Goal: Task Accomplishment & Management: Complete application form

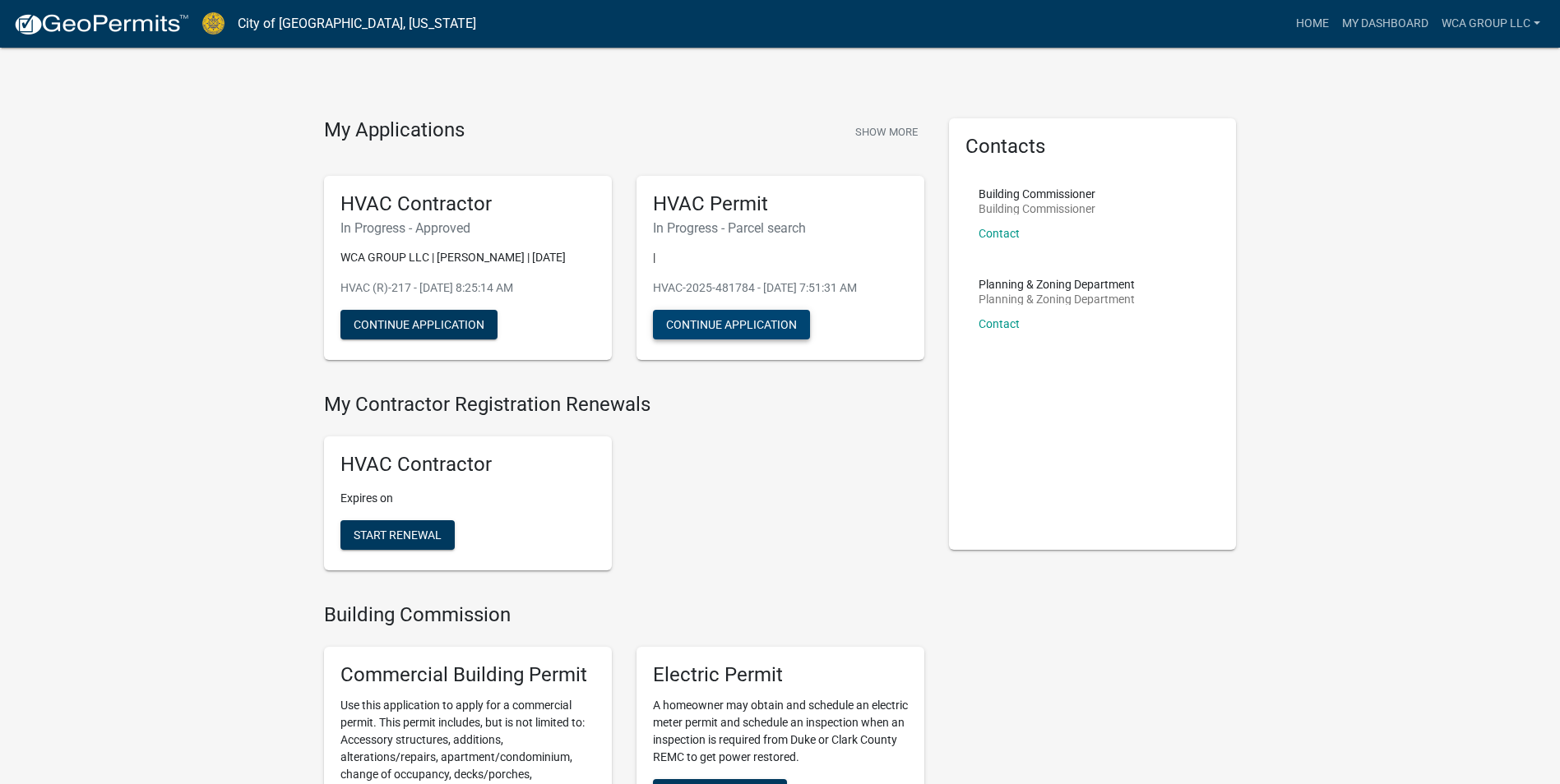
click at [733, 326] on button "Continue Application" at bounding box center [730, 324] width 157 height 30
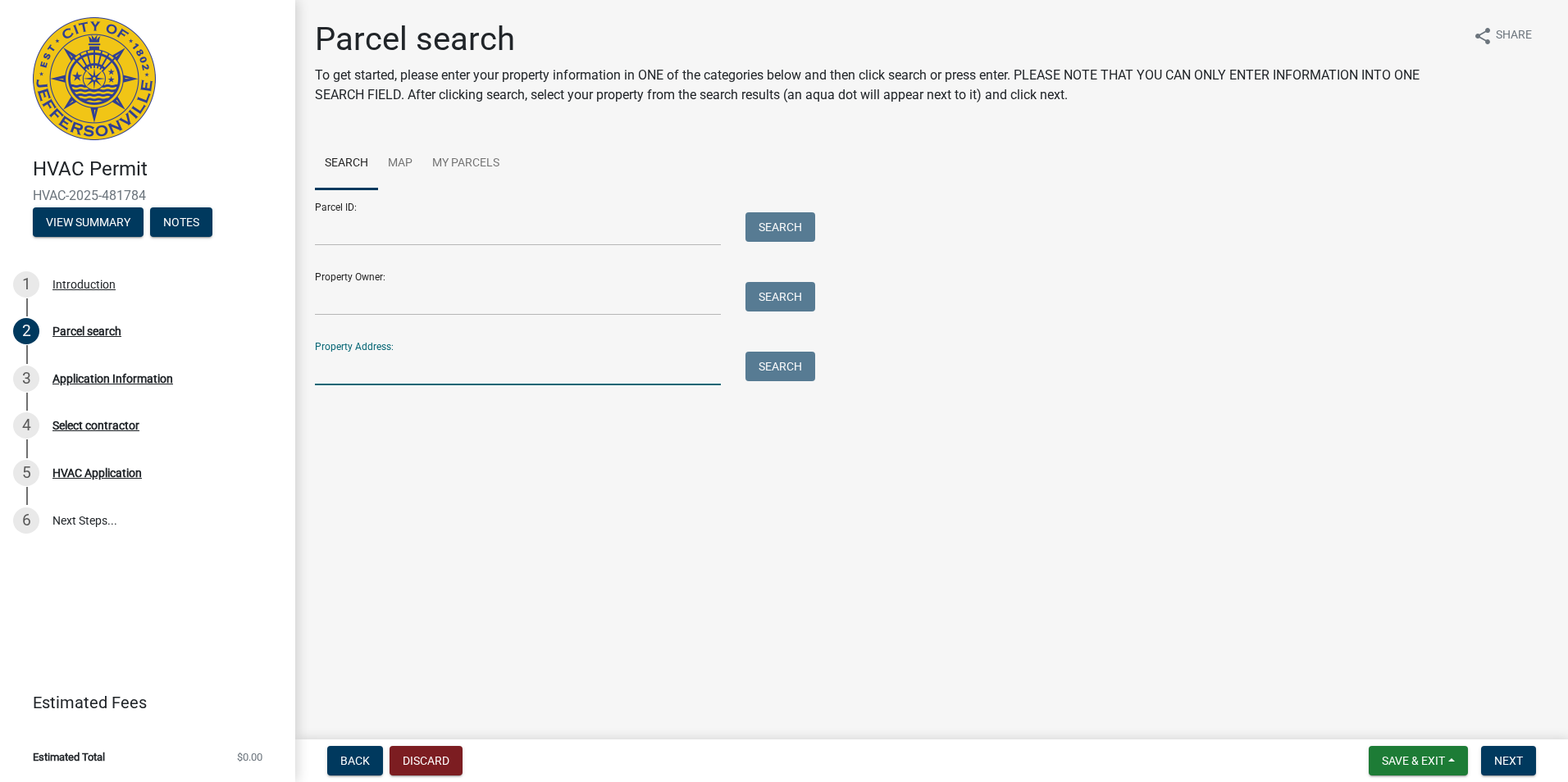
click at [443, 371] on input "Property Address:" at bounding box center [517, 368] width 406 height 34
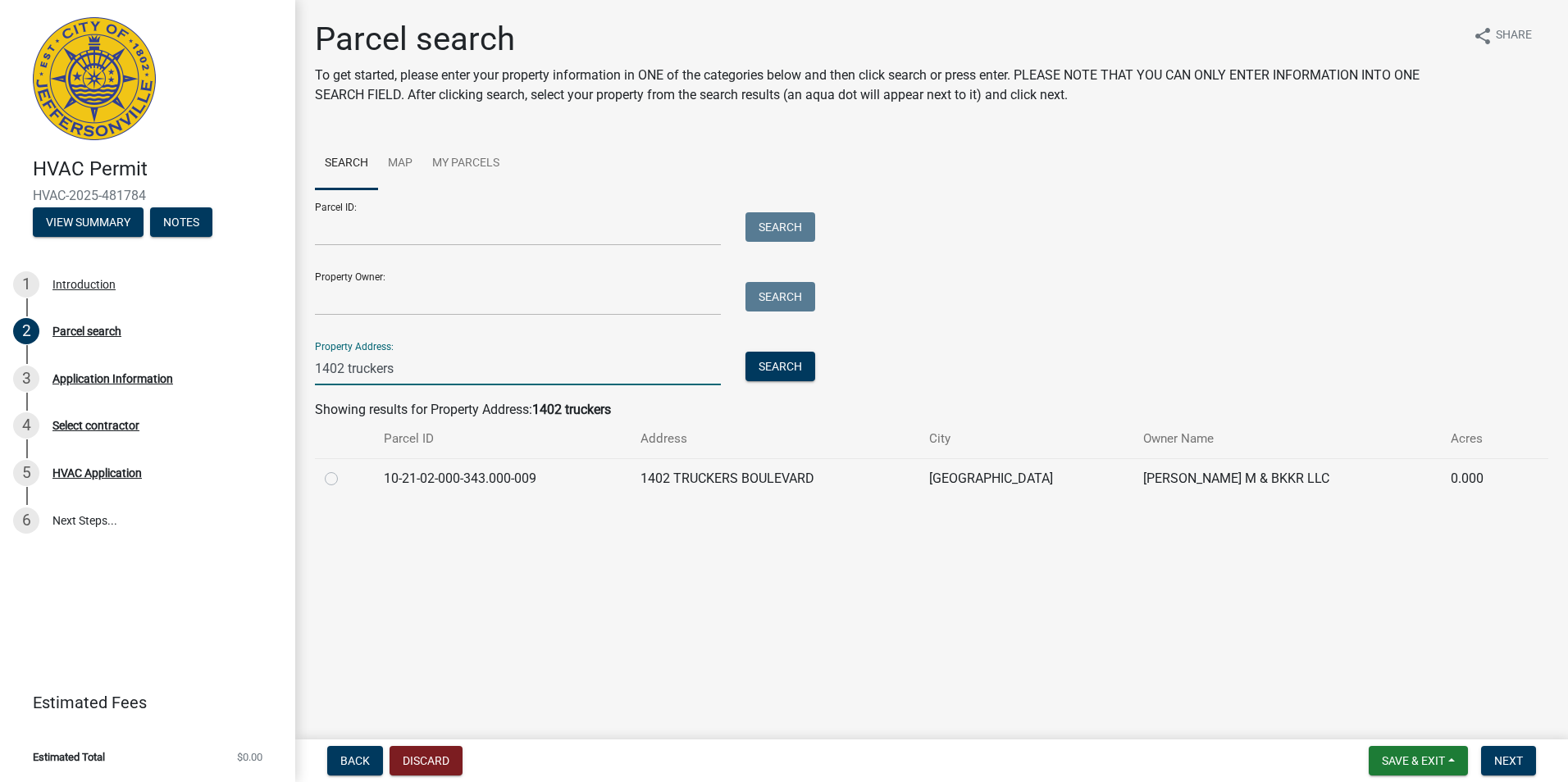
type input "1402 truckers"
click at [326, 489] on td at bounding box center [344, 479] width 59 height 40
click at [344, 469] on label at bounding box center [344, 469] width 0 height 0
click at [344, 479] on input "radio" at bounding box center [349, 474] width 11 height 11
radio input "true"
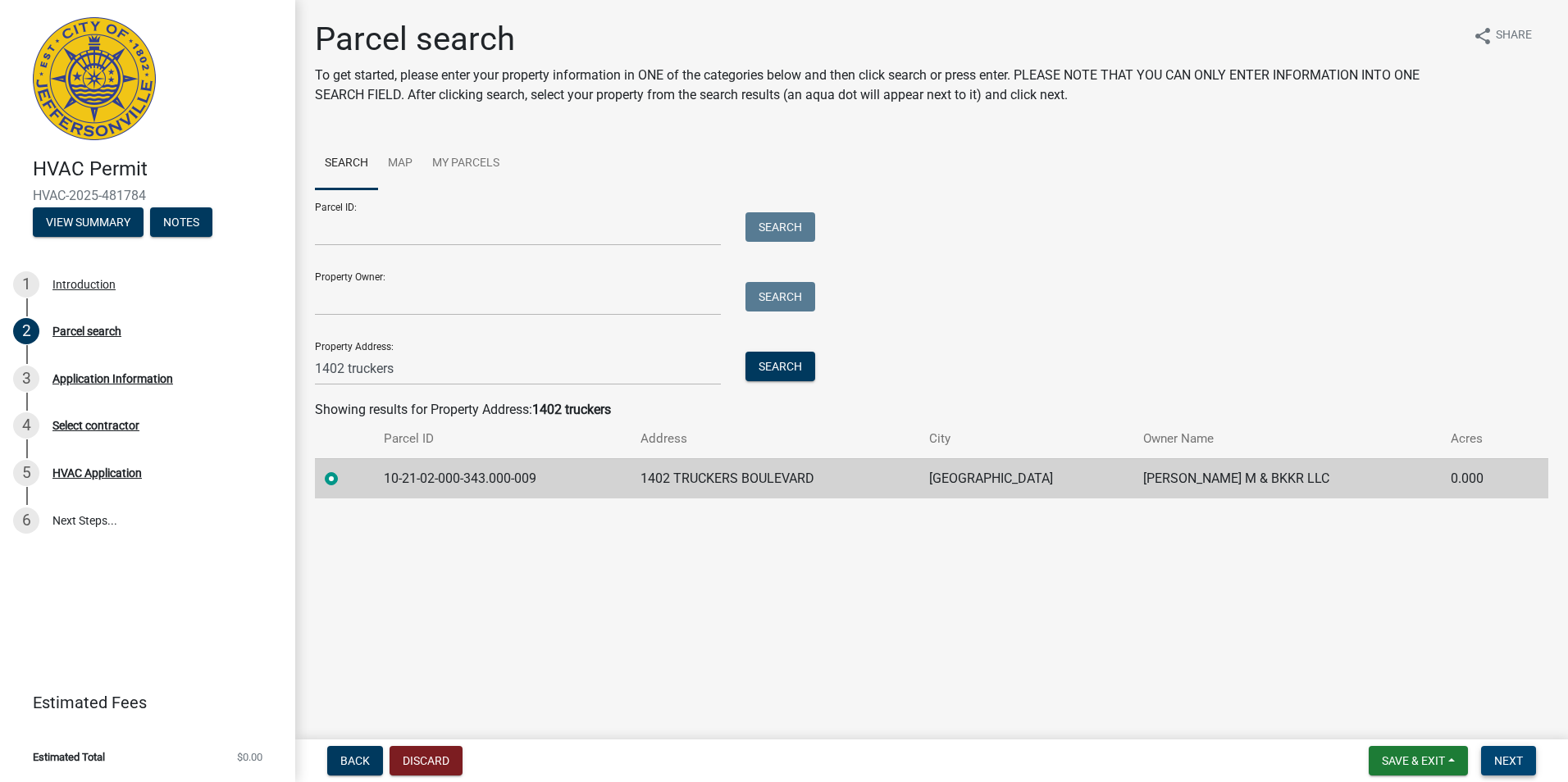
click at [1511, 769] on button "Next" at bounding box center [1508, 761] width 55 height 30
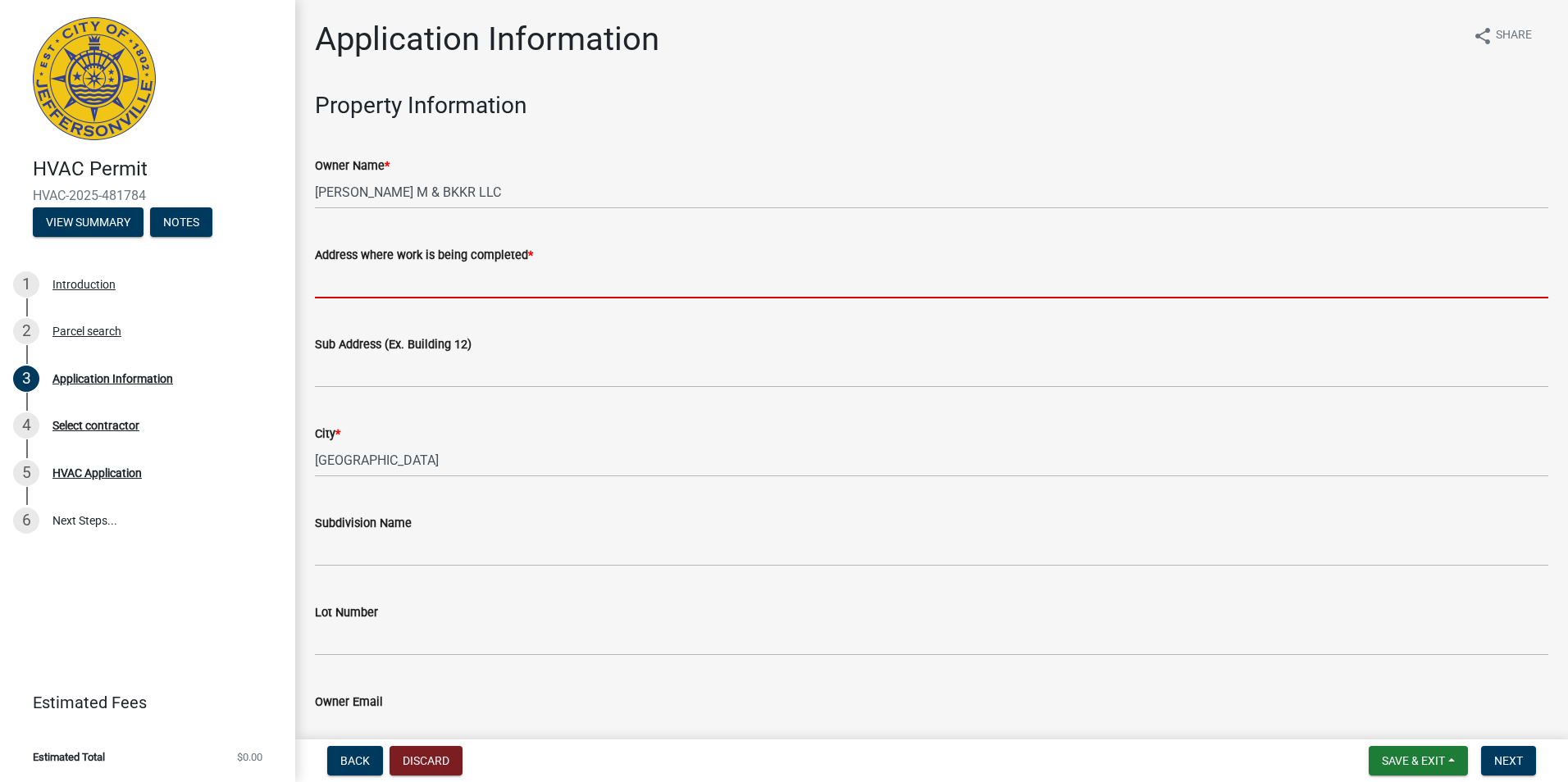
drag, startPoint x: 388, startPoint y: 285, endPoint x: 393, endPoint y: 274, distance: 12.1
click at [388, 285] on input "Address where work is being completed *" at bounding box center [931, 281] width 1233 height 34
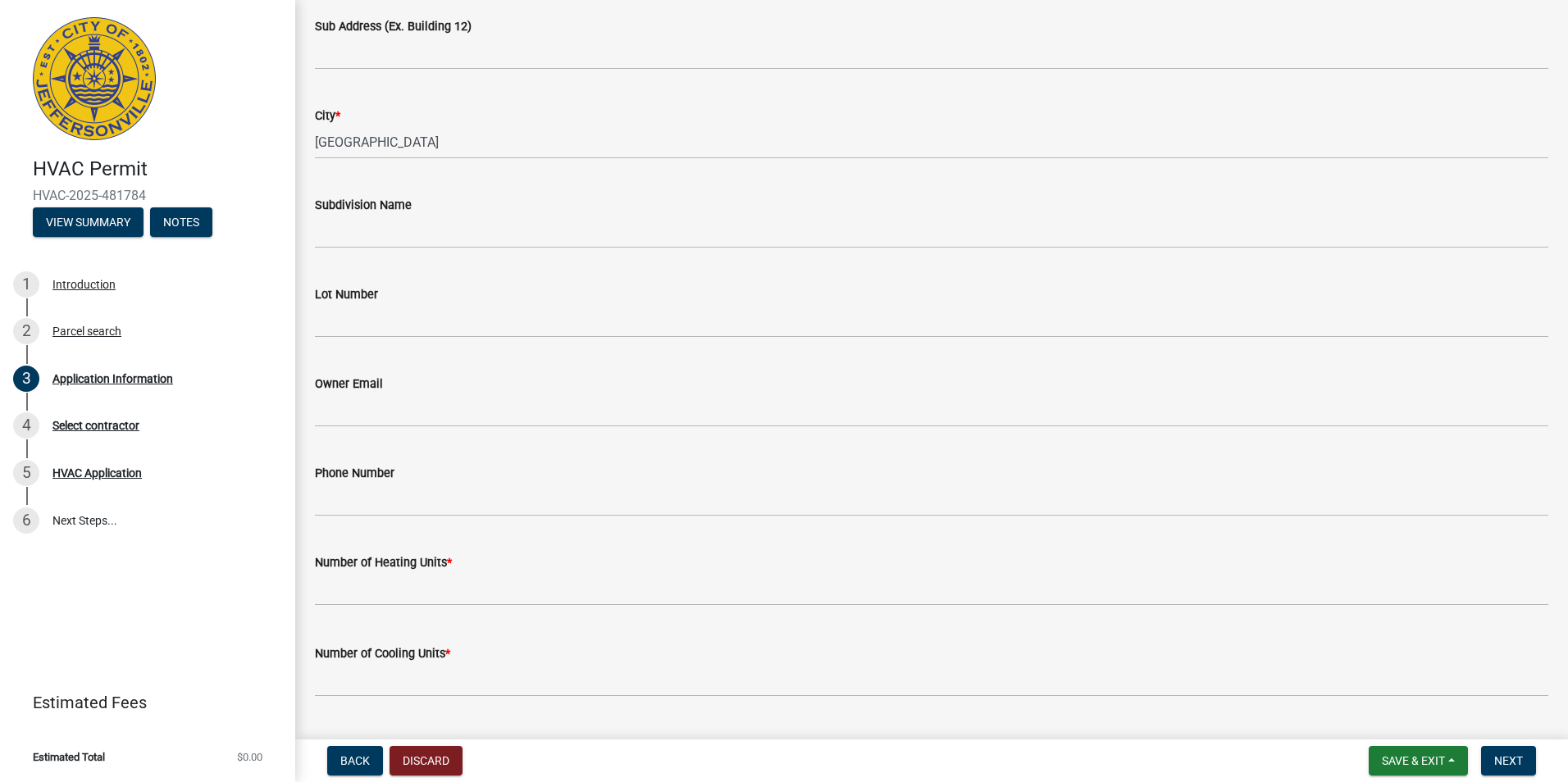
scroll to position [328, 0]
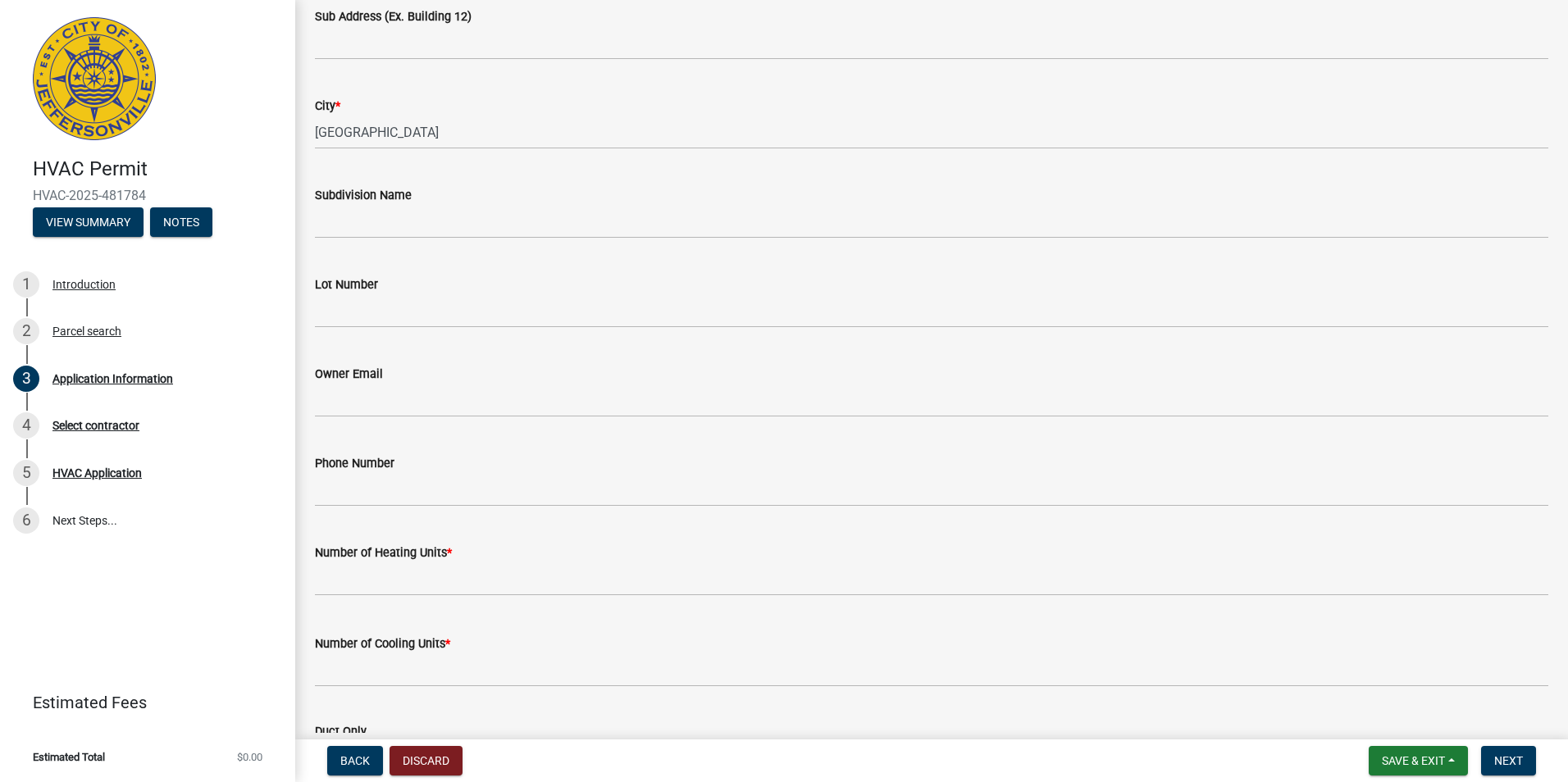
type input "1402 Truckers Blvd"
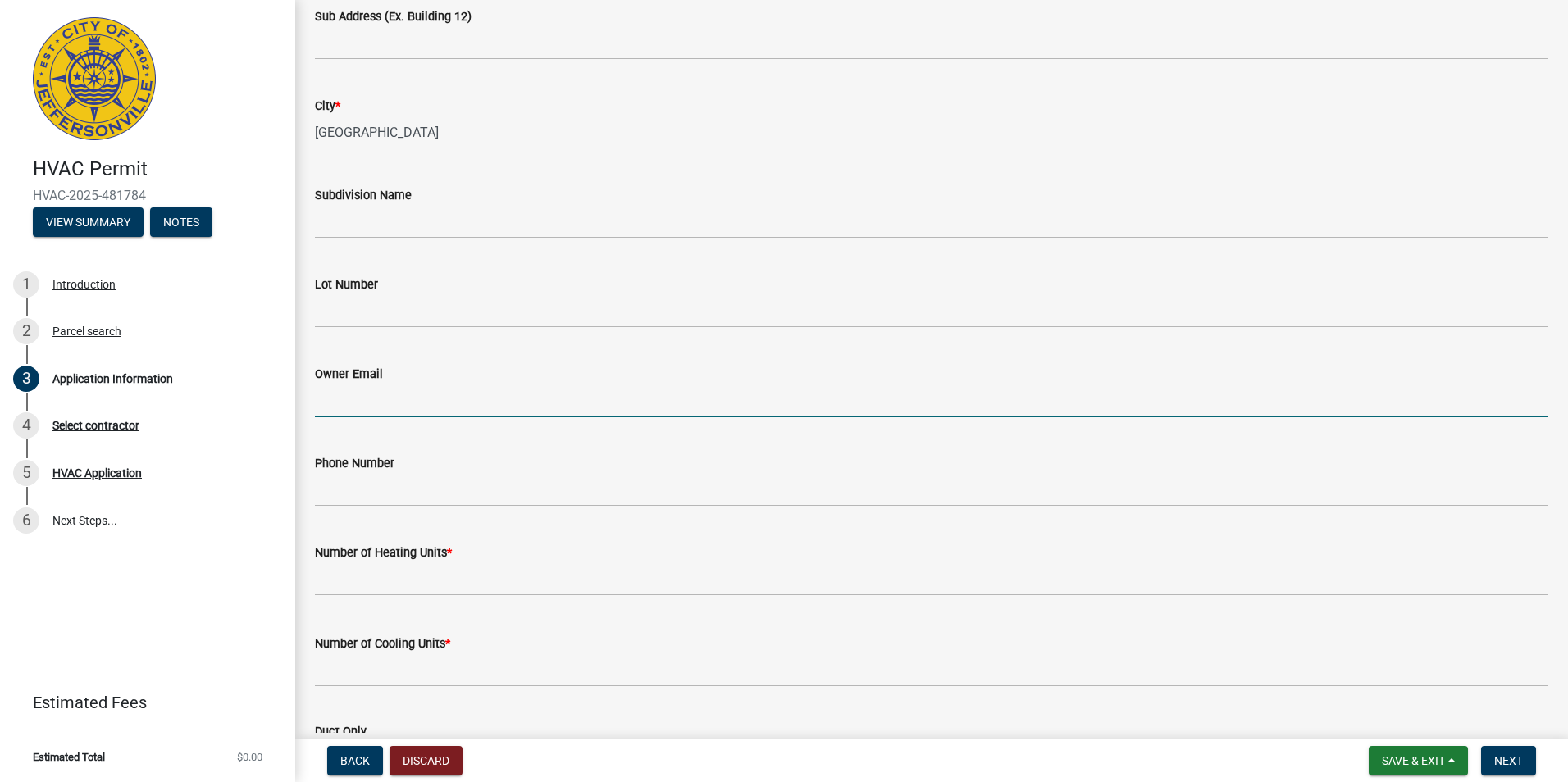
click at [380, 402] on input "Owner Email" at bounding box center [931, 400] width 1233 height 34
paste input "[EMAIL_ADDRESS][DOMAIN_NAME]"
type input "[EMAIL_ADDRESS][DOMAIN_NAME]"
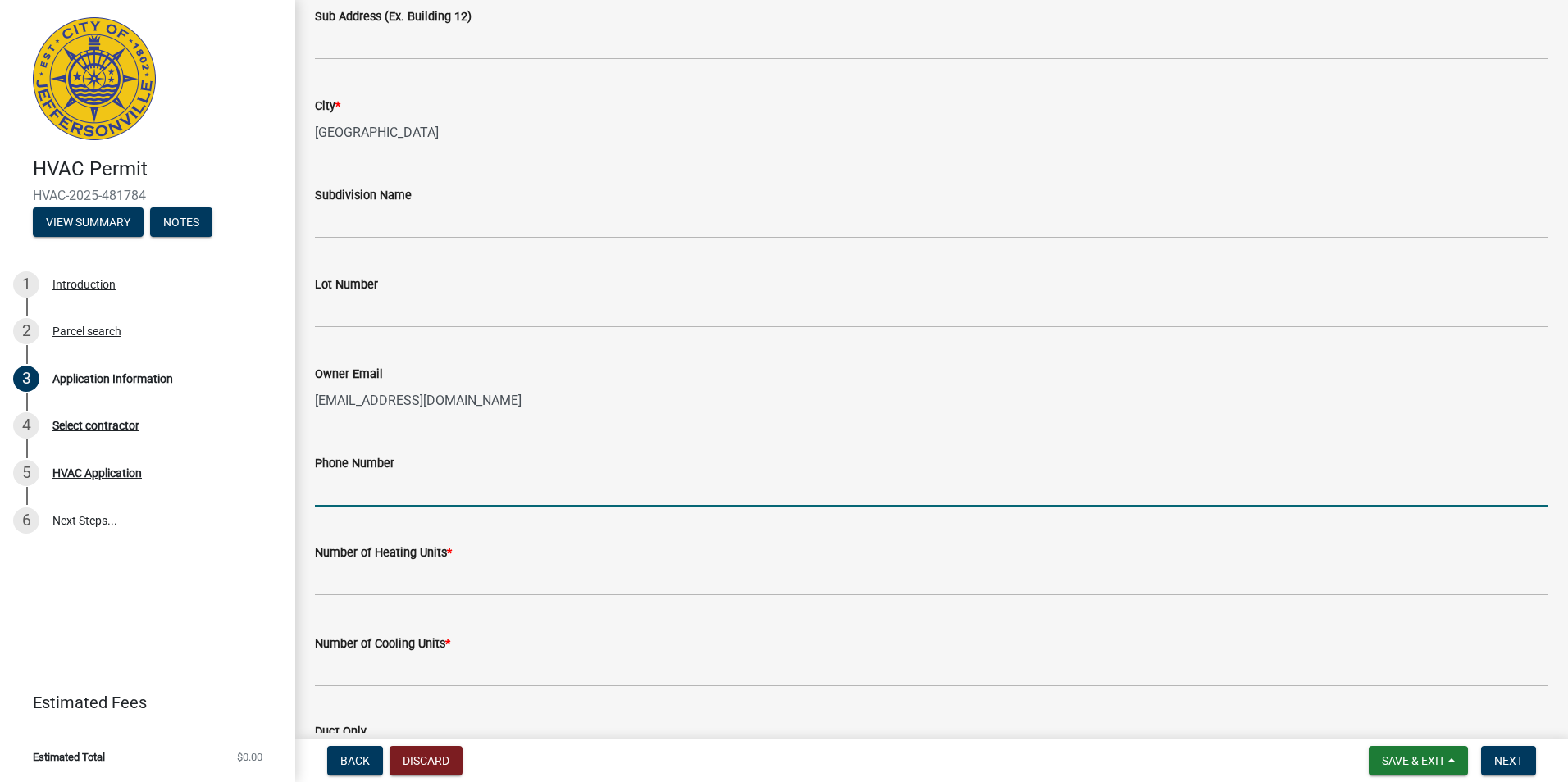
drag, startPoint x: 344, startPoint y: 487, endPoint x: 364, endPoint y: 476, distance: 22.8
click at [344, 487] on input "Phone Number" at bounding box center [931, 489] width 1233 height 34
type input "8122824799"
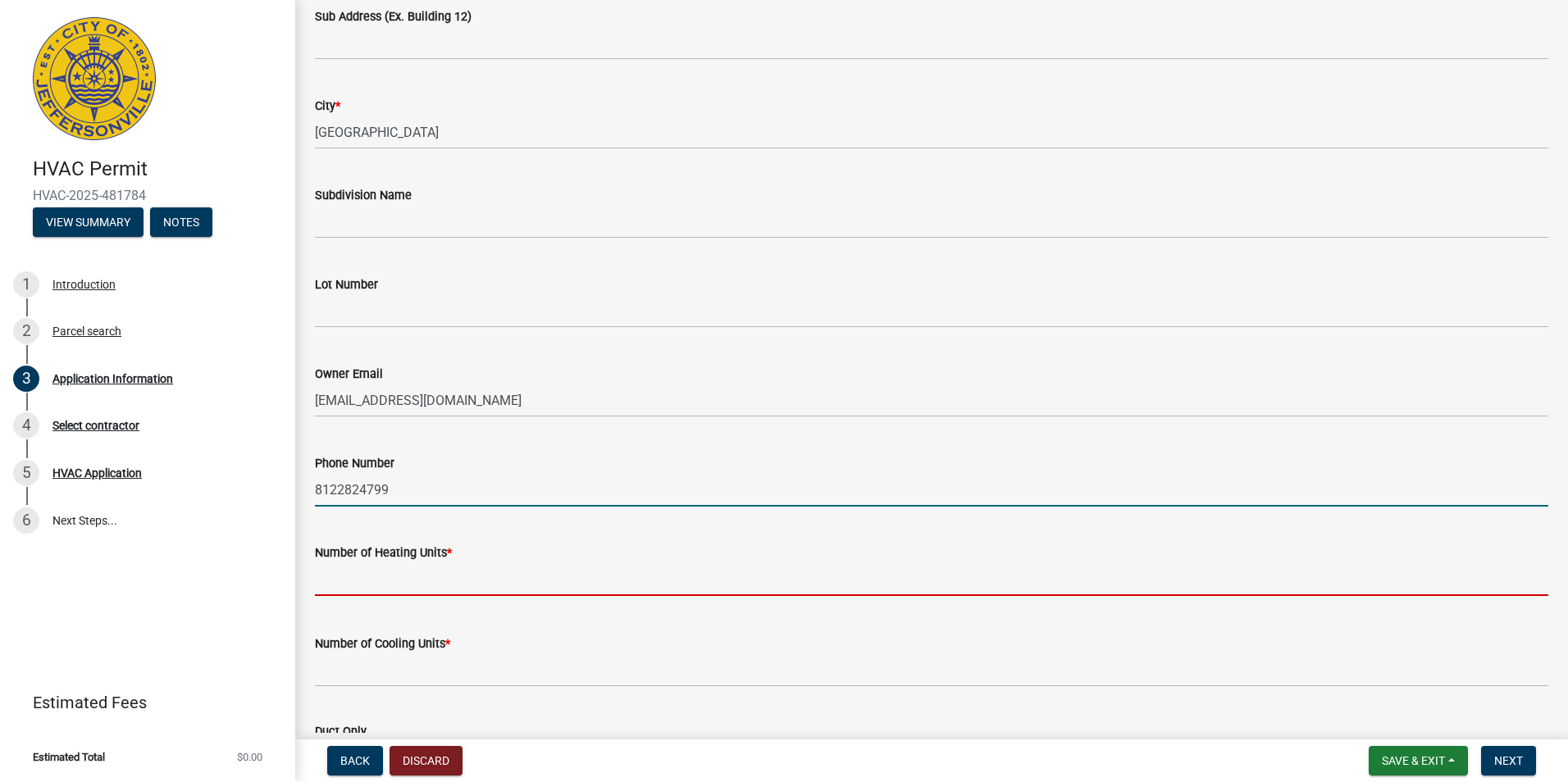
click at [383, 586] on input "text" at bounding box center [931, 579] width 1233 height 34
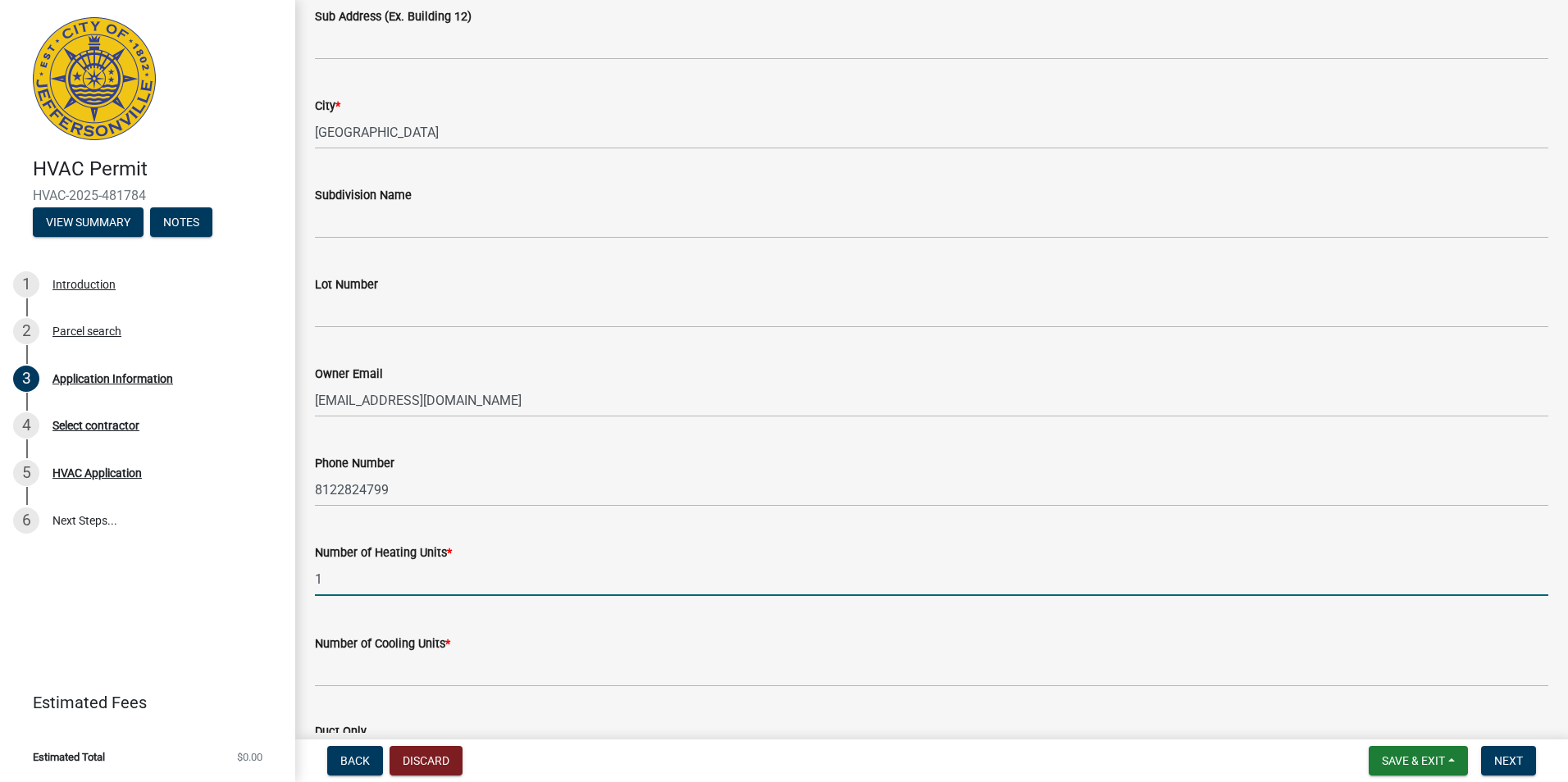
type input "1"
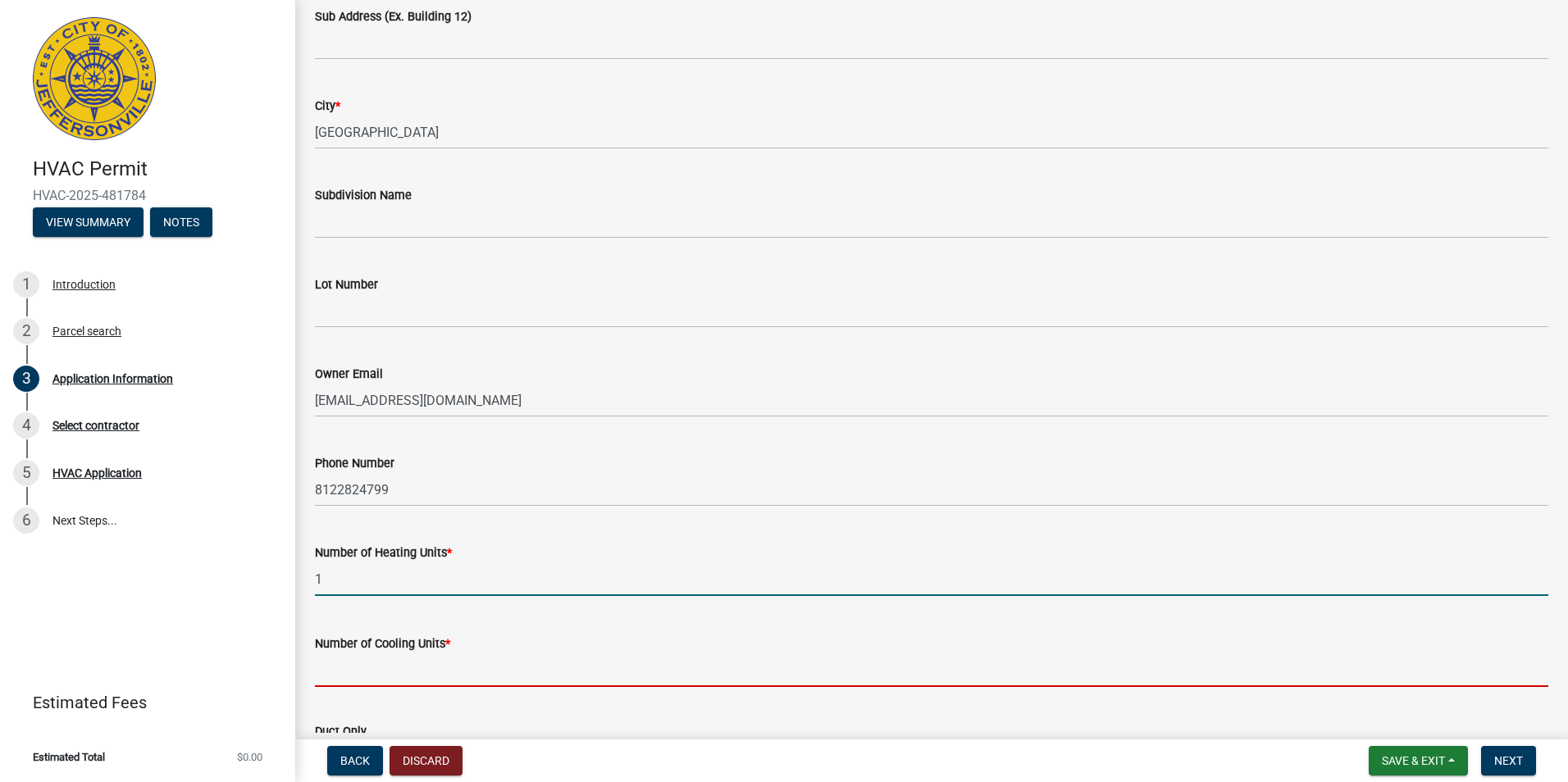
click at [347, 680] on input "text" at bounding box center [931, 670] width 1233 height 34
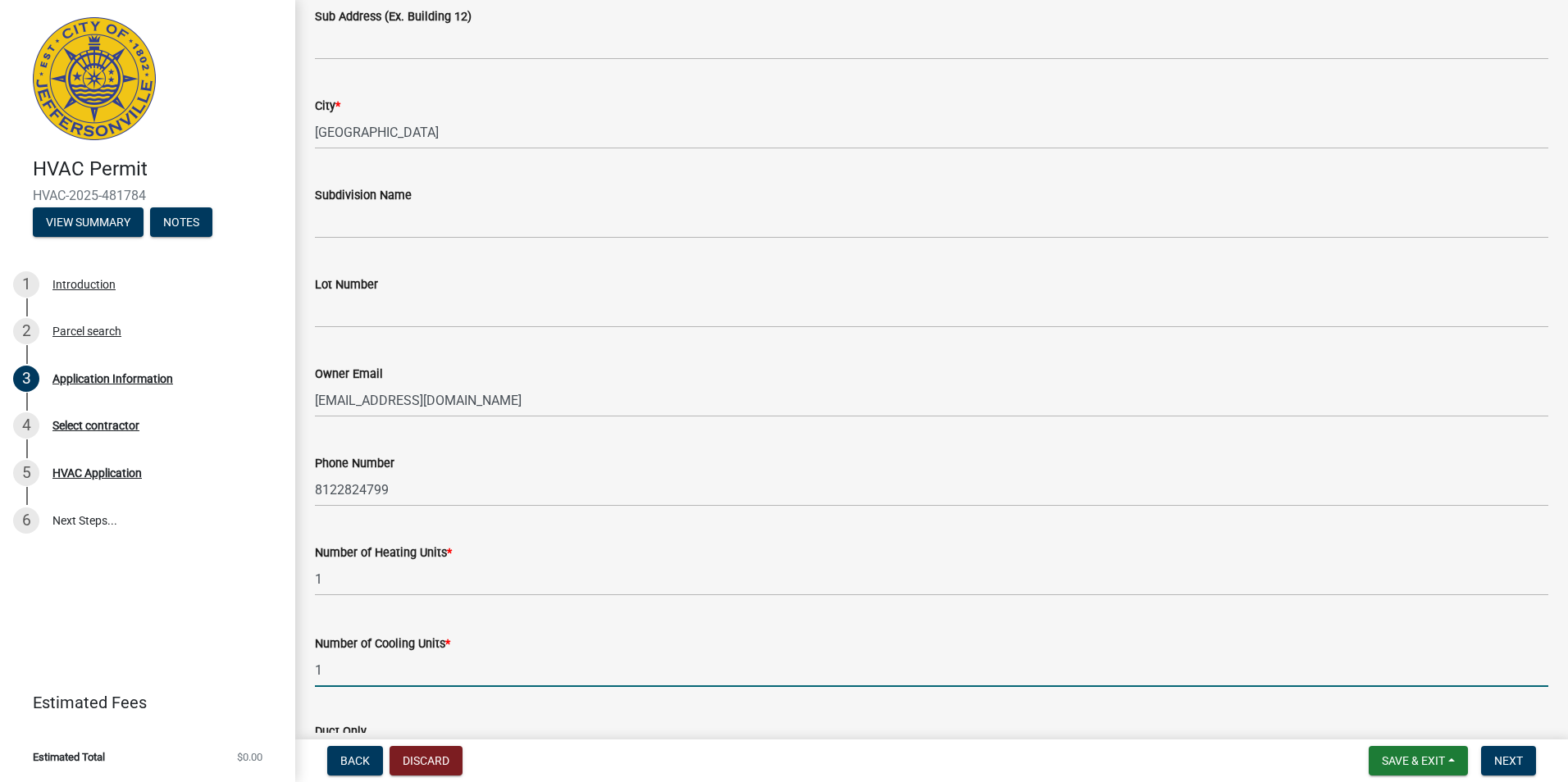
drag, startPoint x: 363, startPoint y: 676, endPoint x: 221, endPoint y: 671, distance: 142.1
click at [221, 671] on div "HVAC Permit HVAC-2025-481784 View Summary Notes 1 Introduction 2 Parcel search …" at bounding box center [784, 391] width 1568 height 782
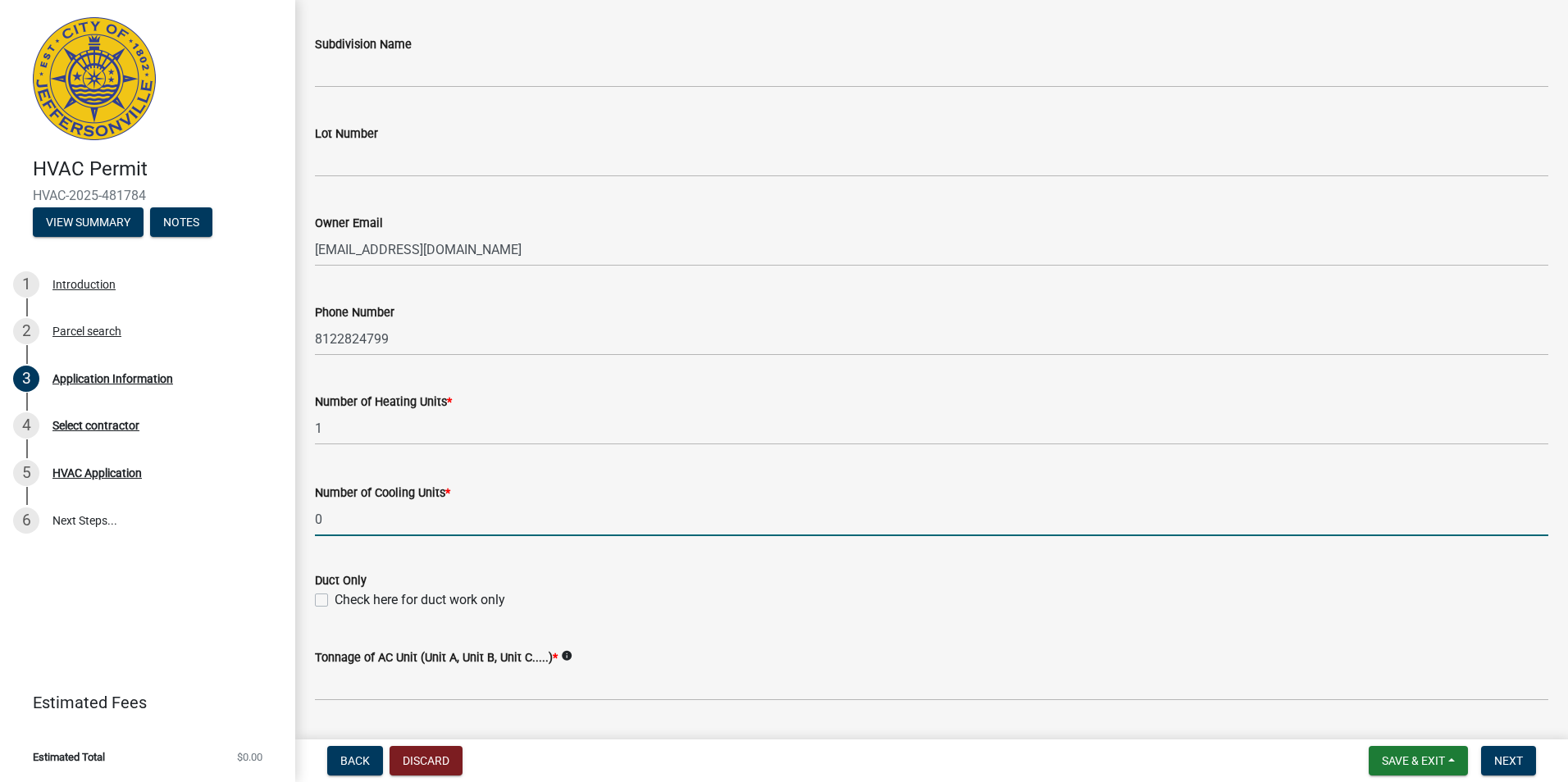
scroll to position [738, 0]
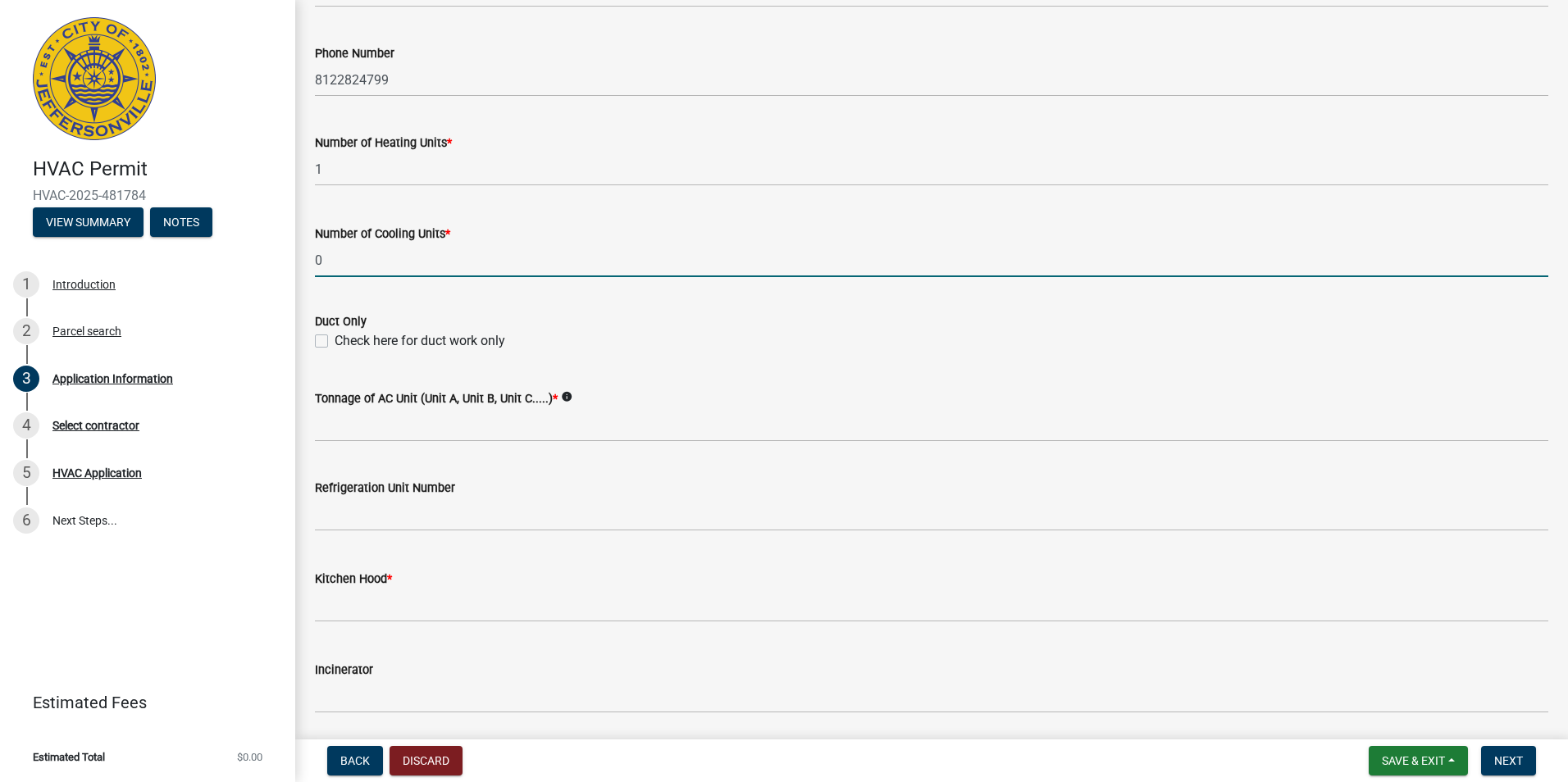
type input "0"
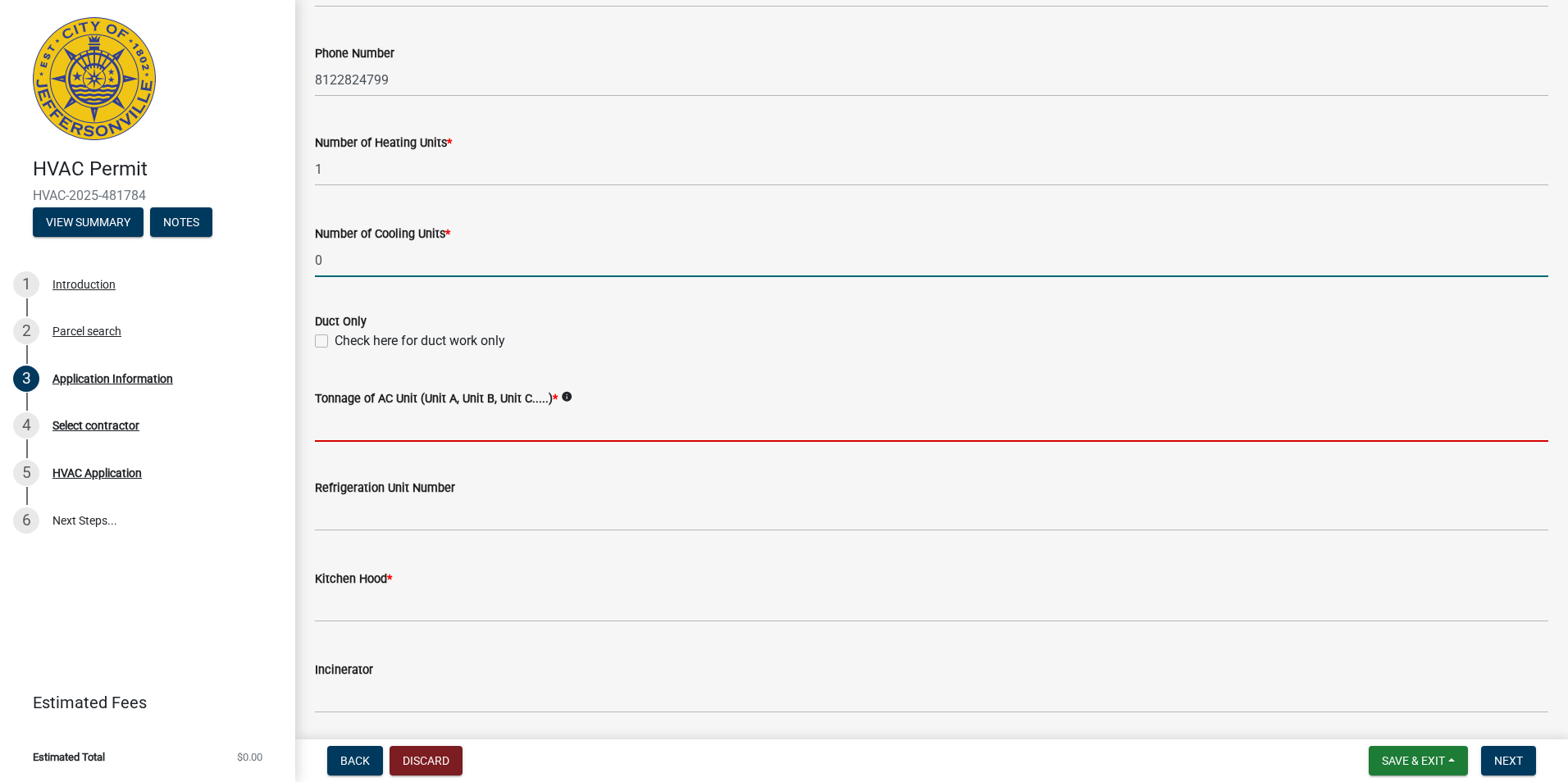
click at [369, 430] on input "Tonnage of AC Unit (Unit A, Unit B, Unit C.....) *" at bounding box center [931, 425] width 1233 height 34
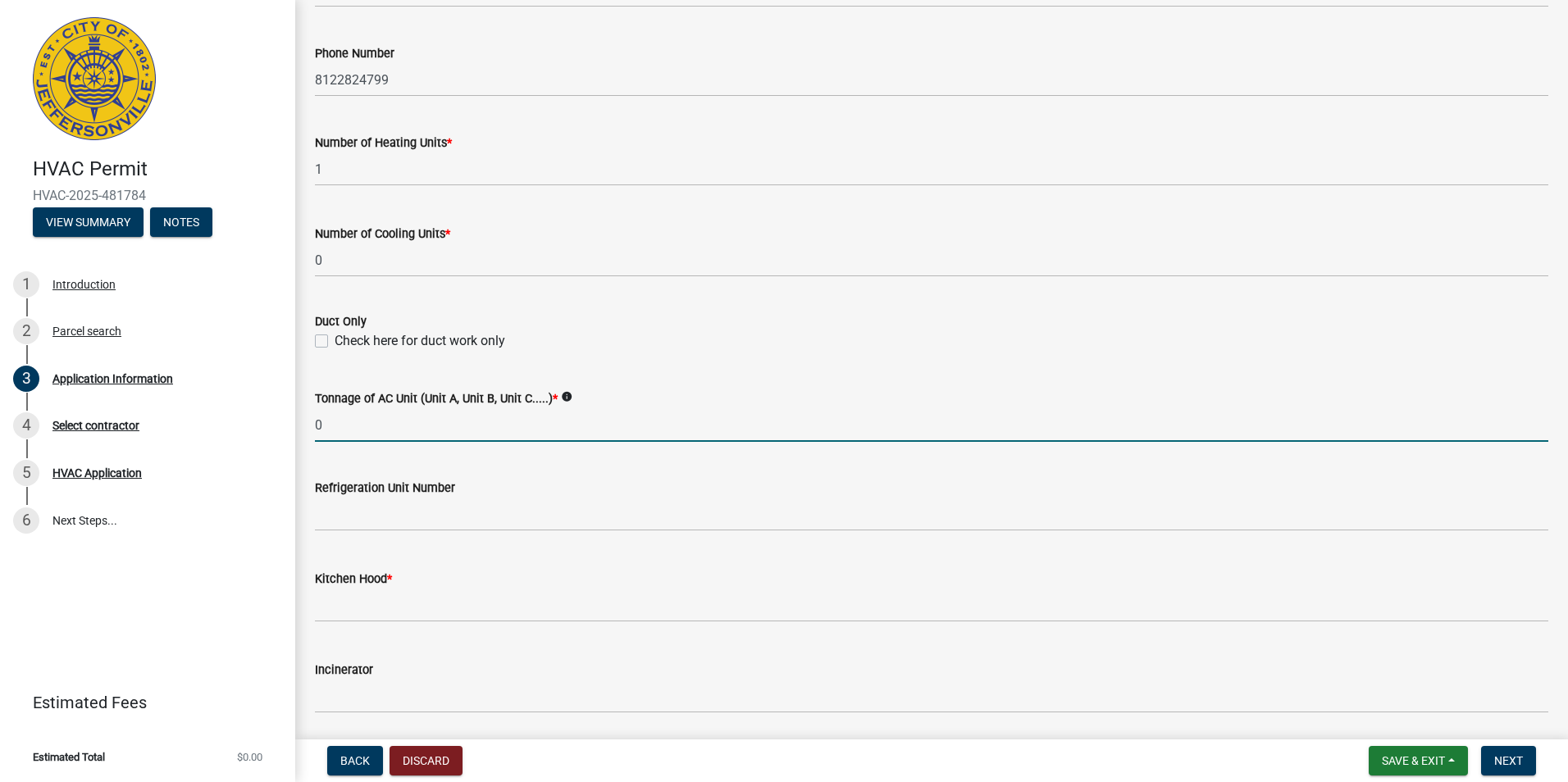
type input "0"
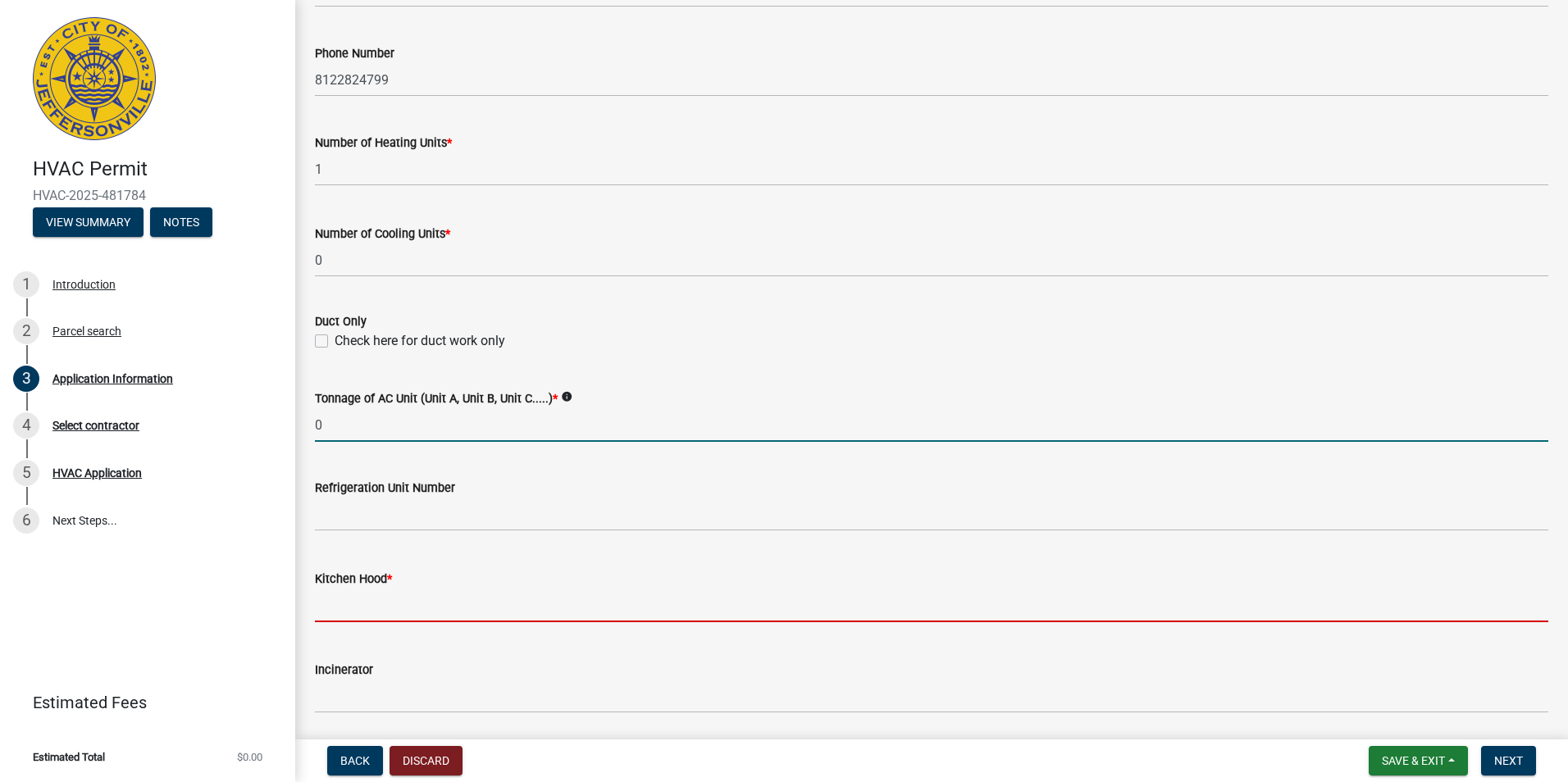
click at [345, 599] on input "text" at bounding box center [931, 605] width 1233 height 34
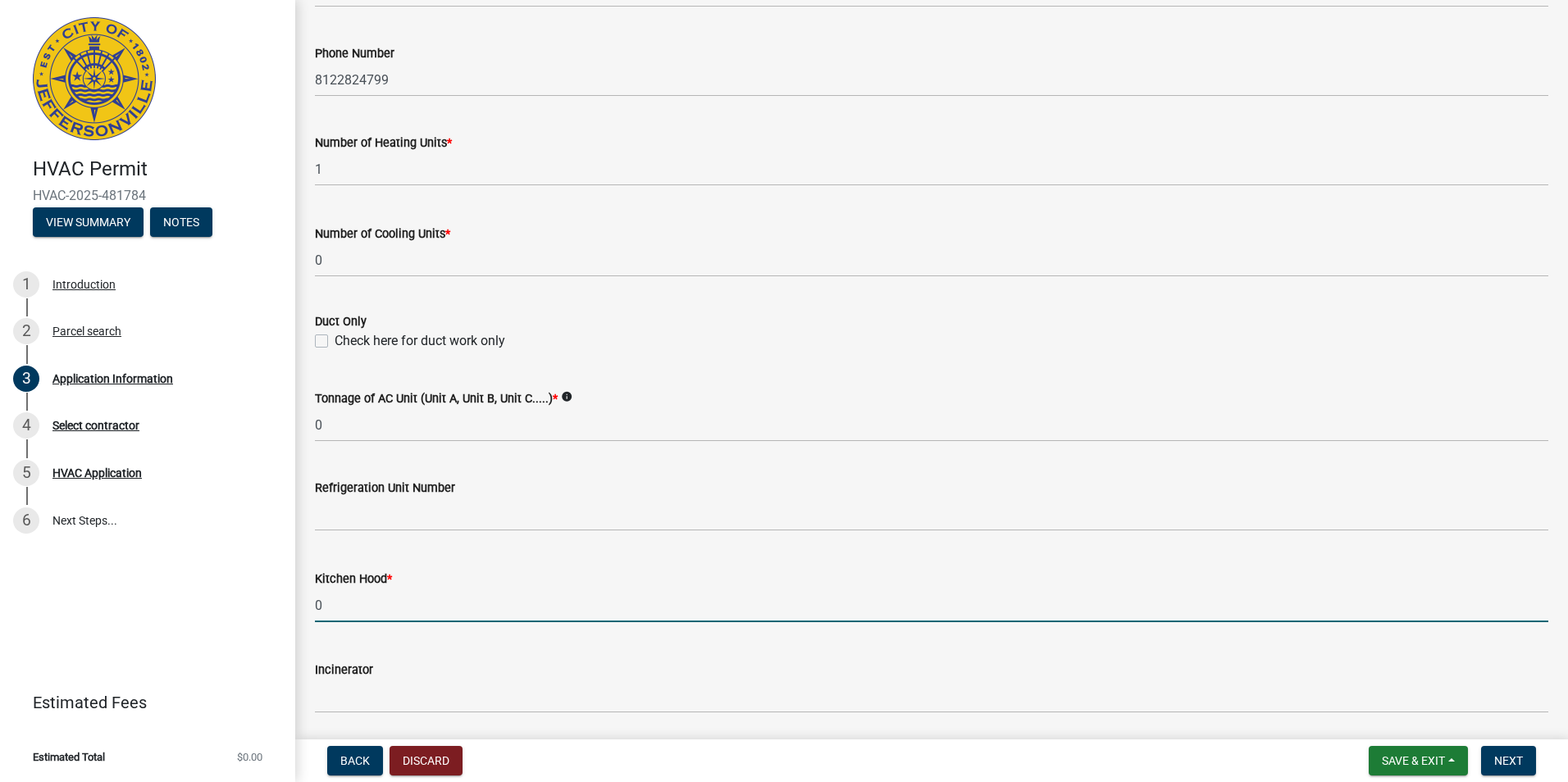
scroll to position [1066, 0]
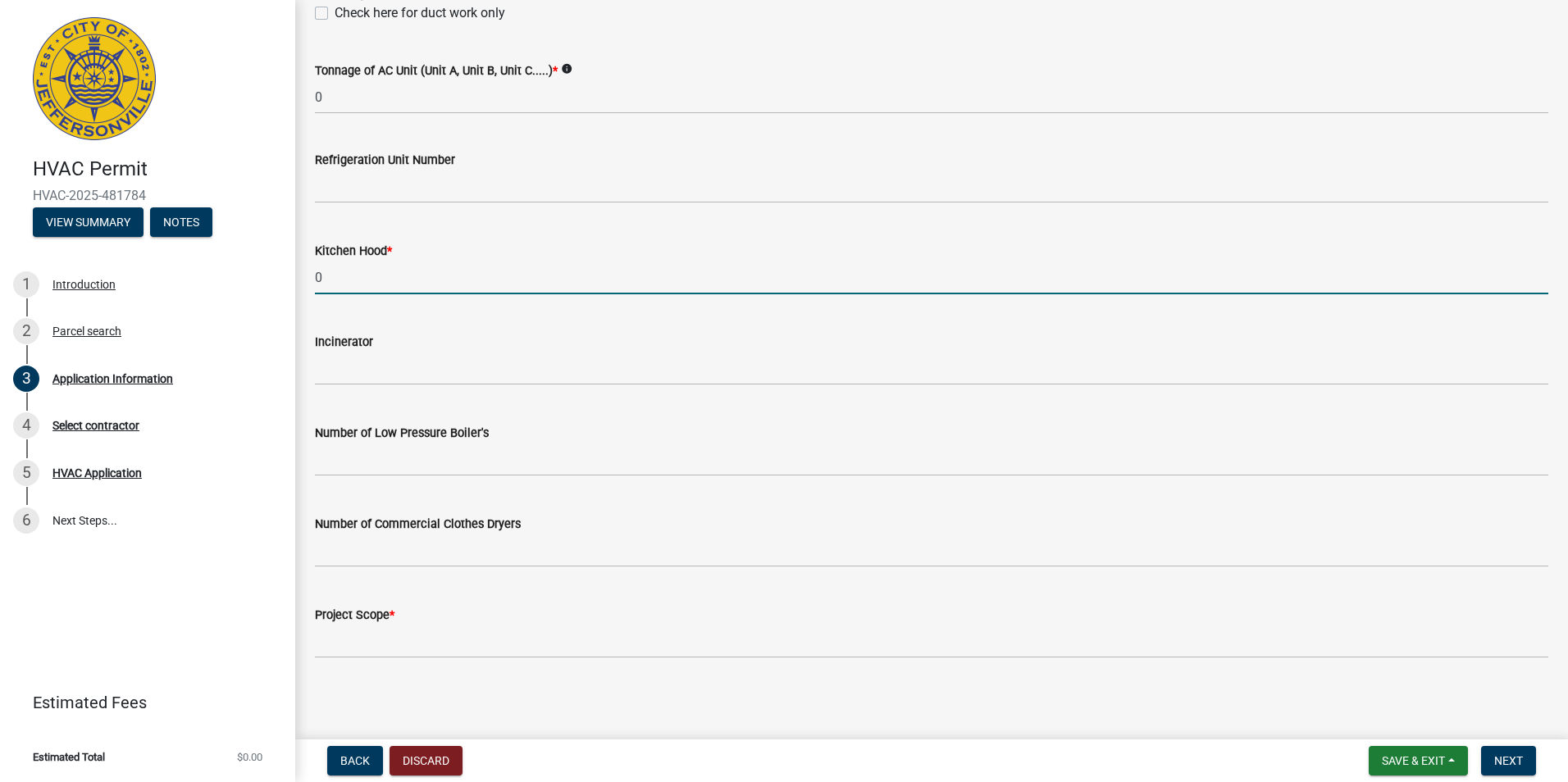
type input "0"
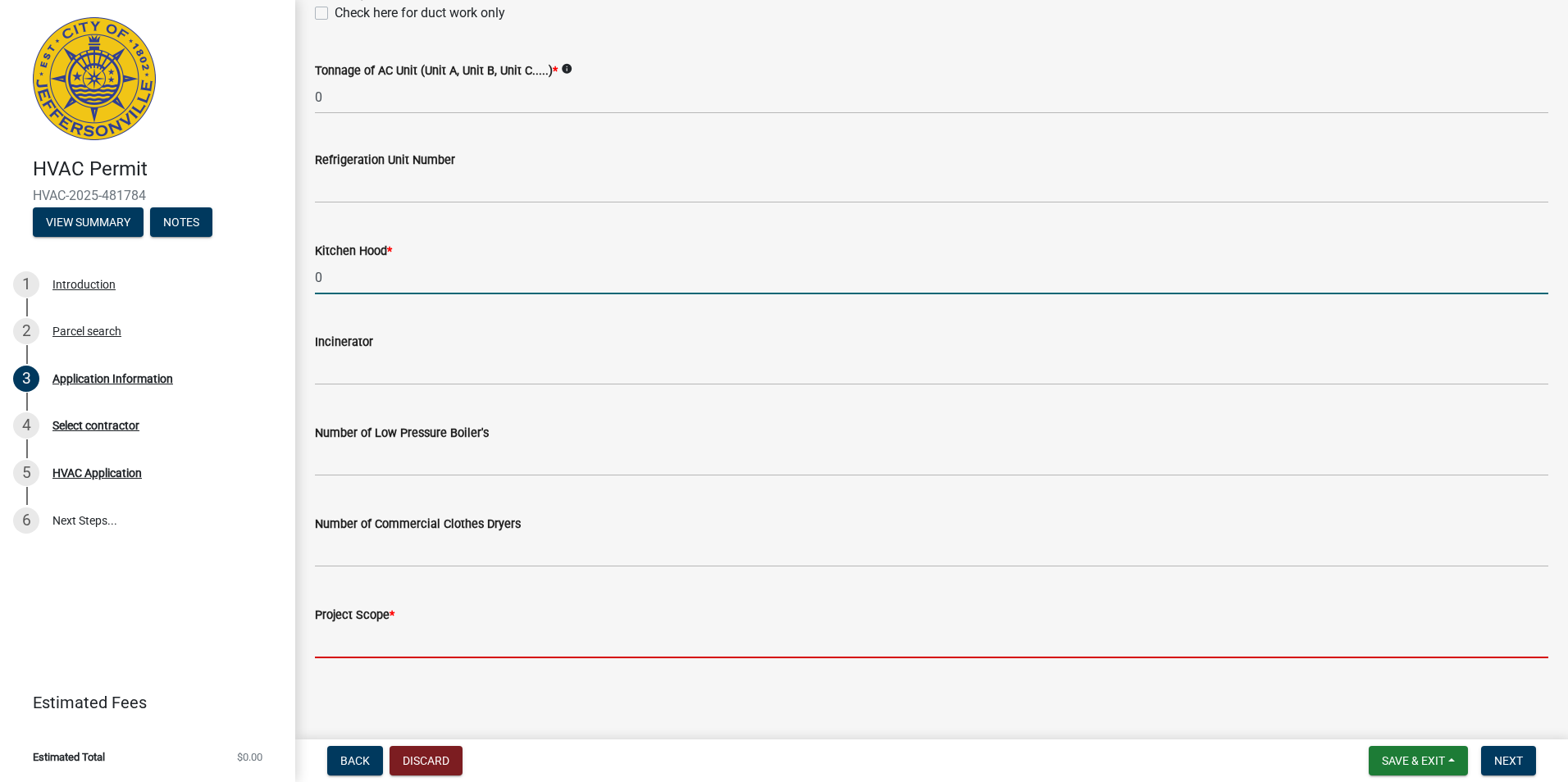
click at [370, 634] on input "Project Scope *" at bounding box center [931, 641] width 1233 height 34
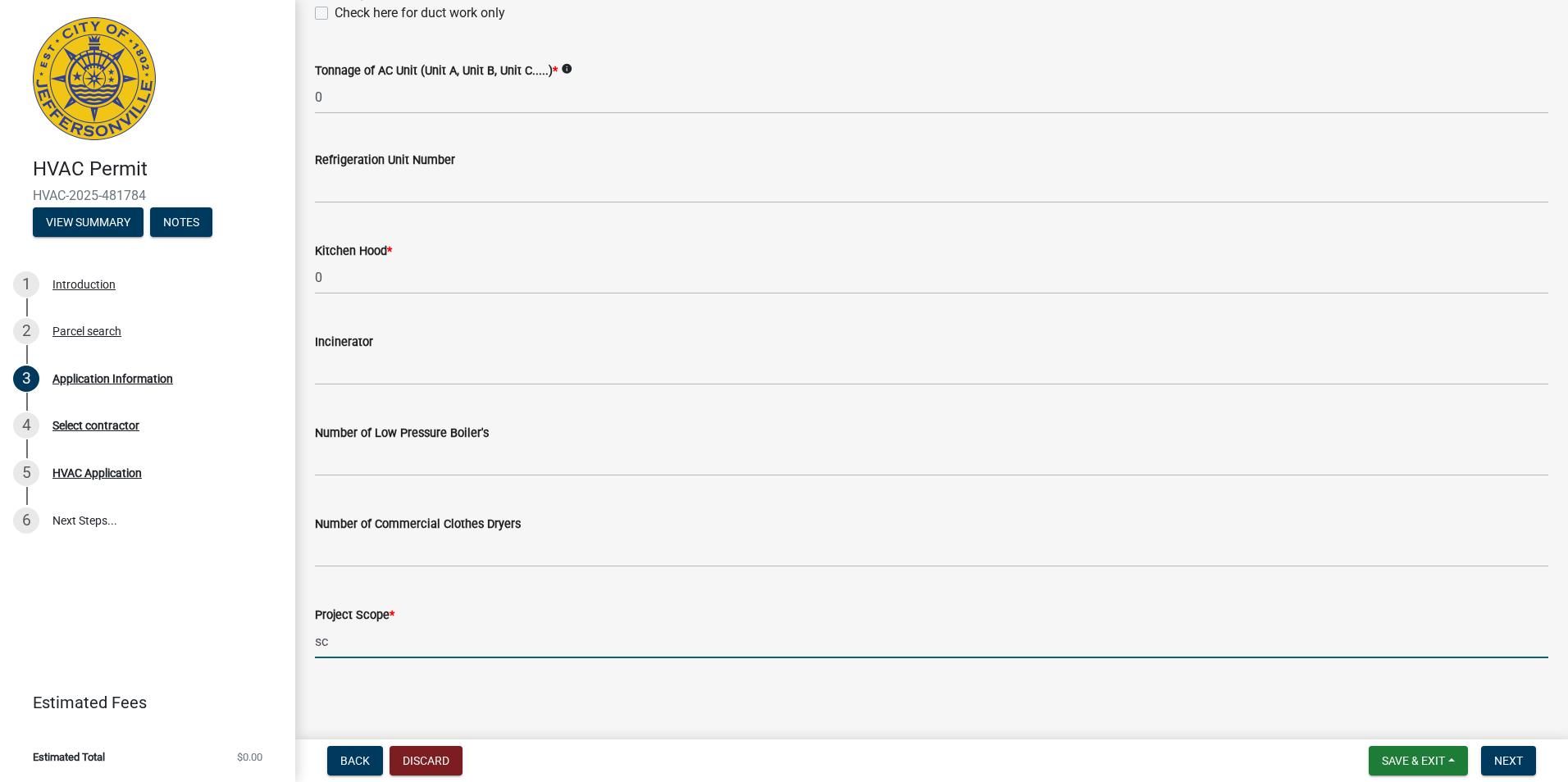
type input "s"
type input "replace existing furnace with new like for like"
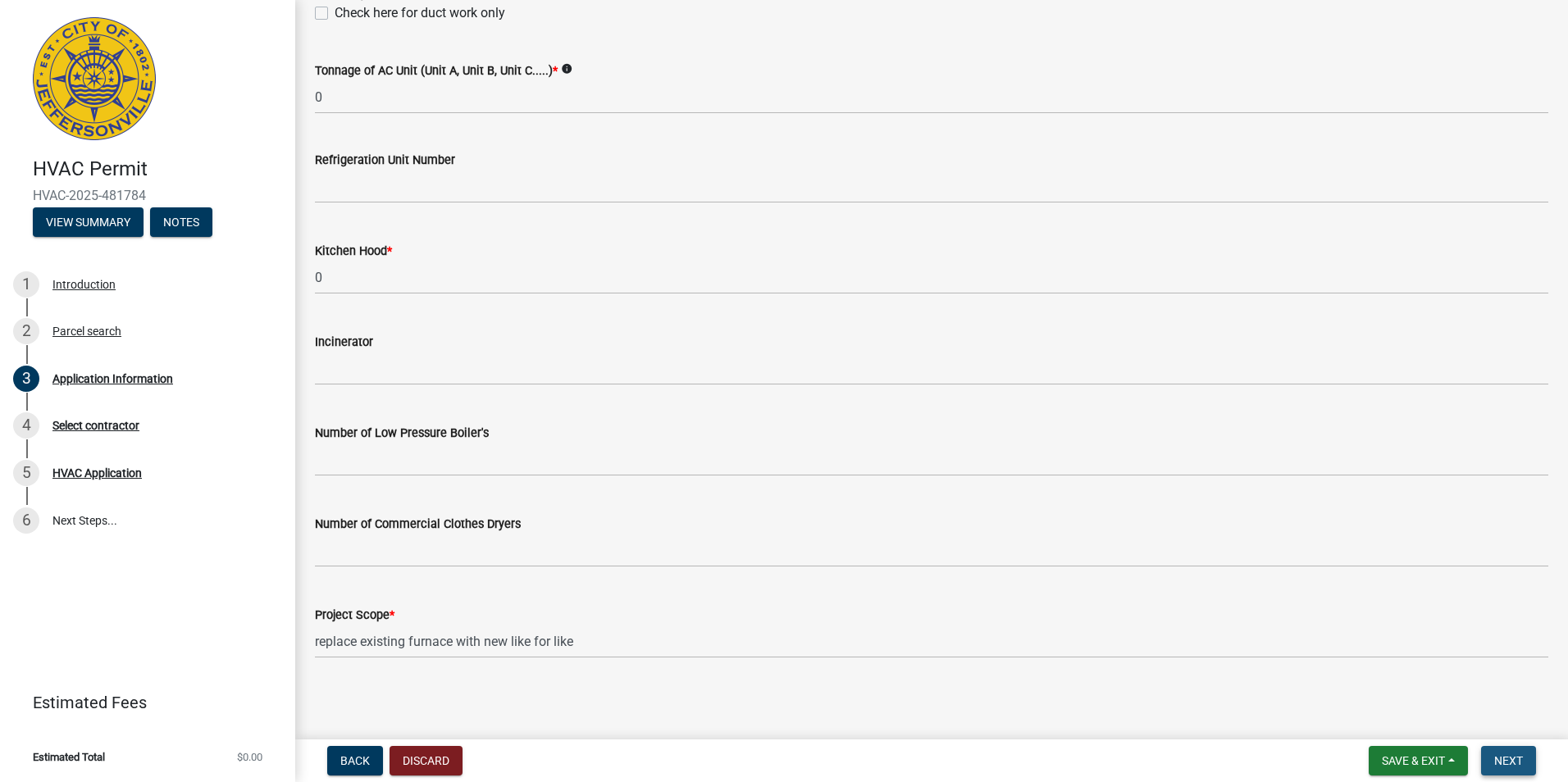
click at [1495, 760] on span "Next" at bounding box center [1509, 761] width 29 height 13
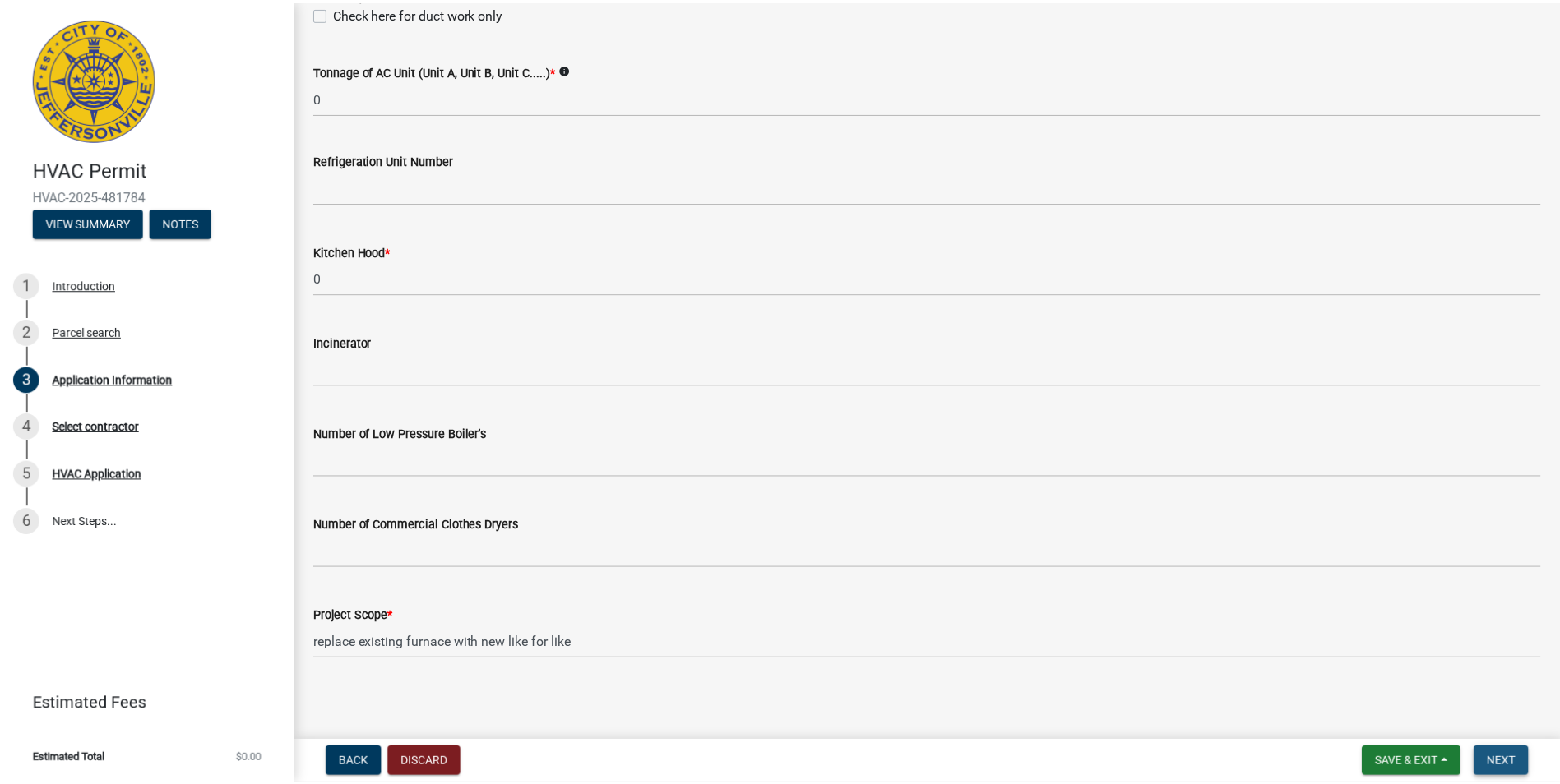
scroll to position [0, 0]
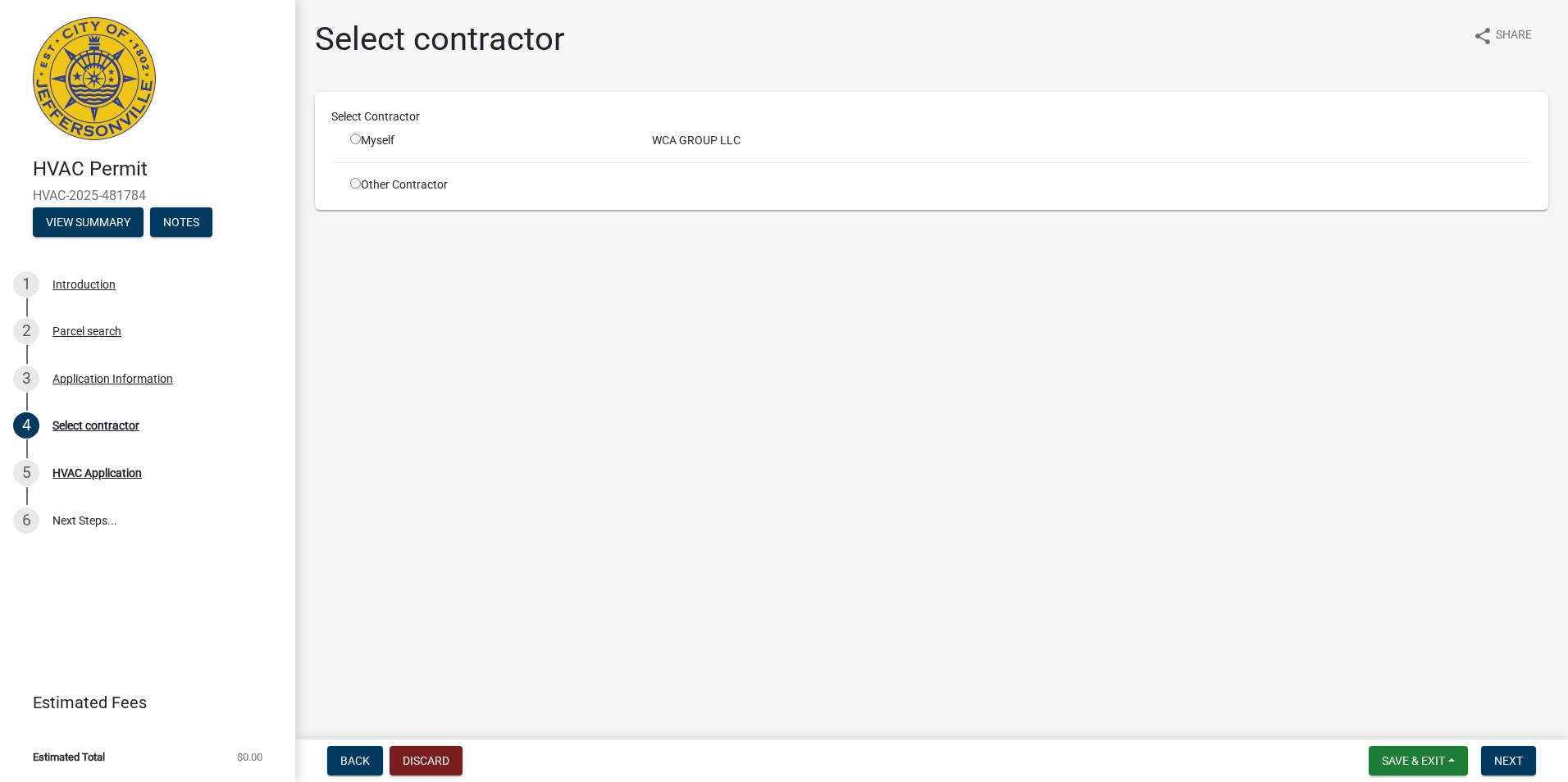
click at [365, 137] on div "Myself" at bounding box center [488, 141] width 277 height 17
click at [357, 135] on input "radio" at bounding box center [355, 138] width 11 height 11
radio input "true"
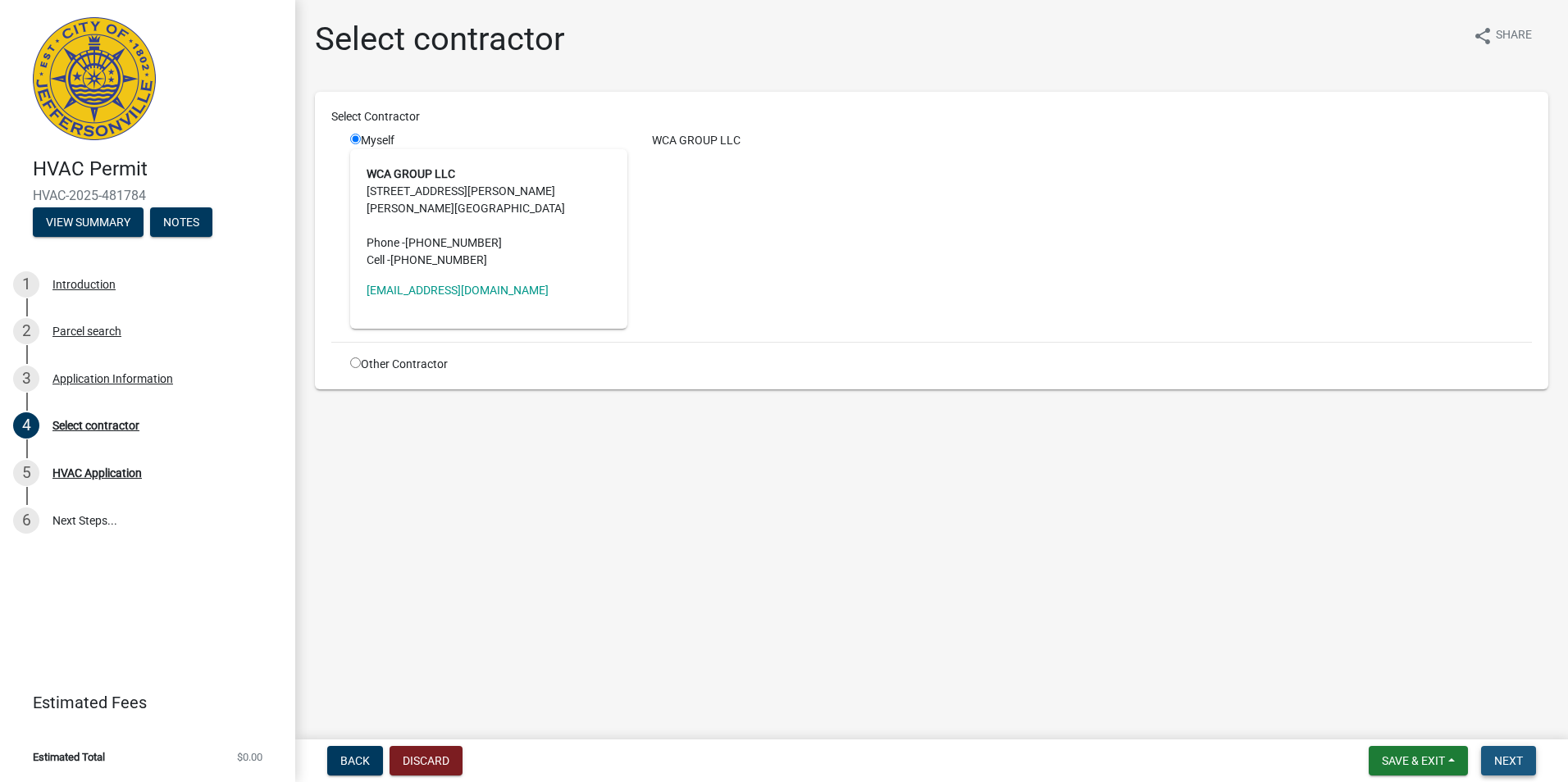
click at [1502, 748] on button "Next" at bounding box center [1508, 761] width 55 height 30
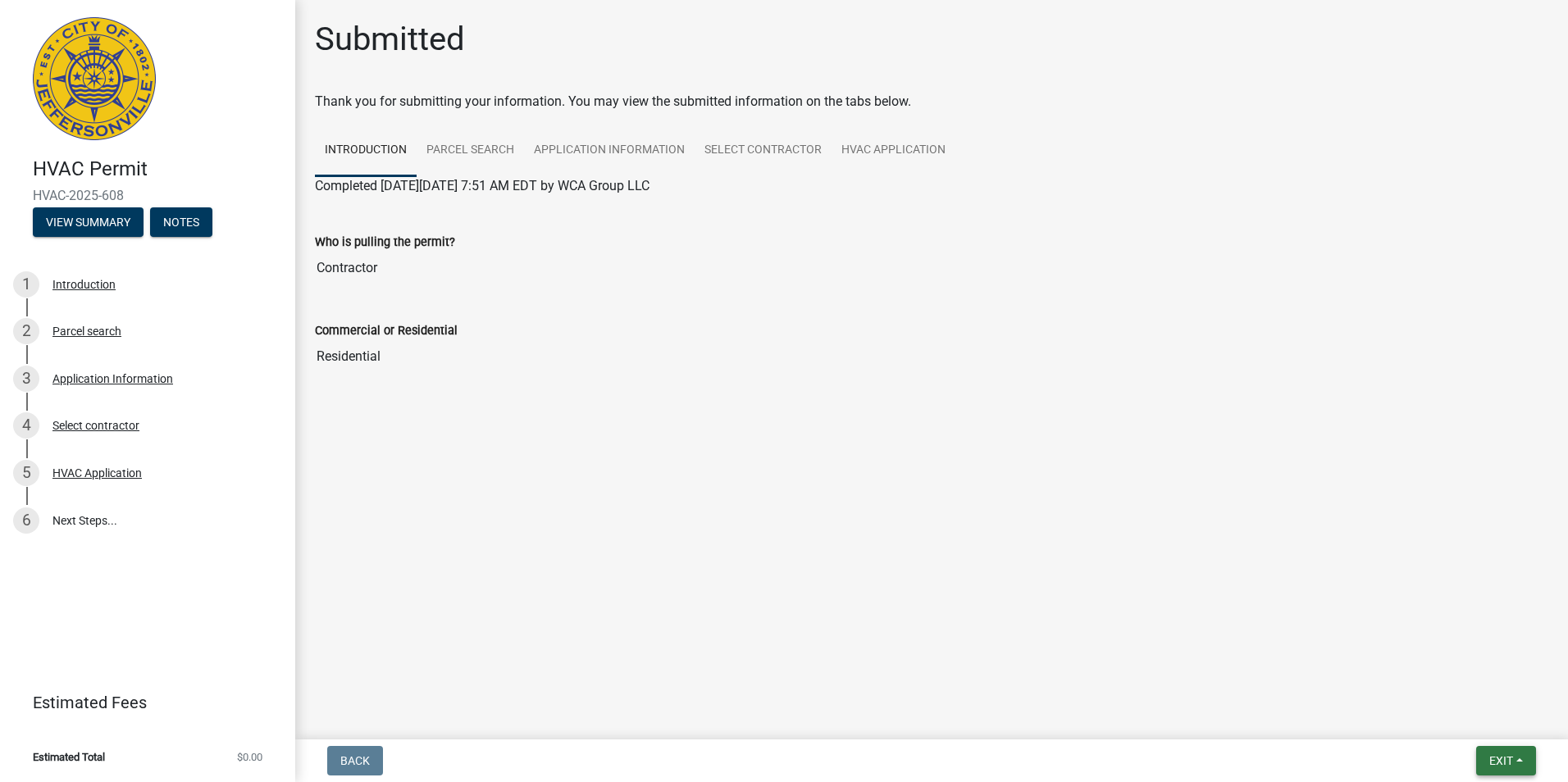
click at [1509, 752] on button "Exit" at bounding box center [1506, 761] width 59 height 30
click at [1479, 718] on button "Save & Exit" at bounding box center [1470, 718] width 131 height 39
